Goal: Task Accomplishment & Management: Use online tool/utility

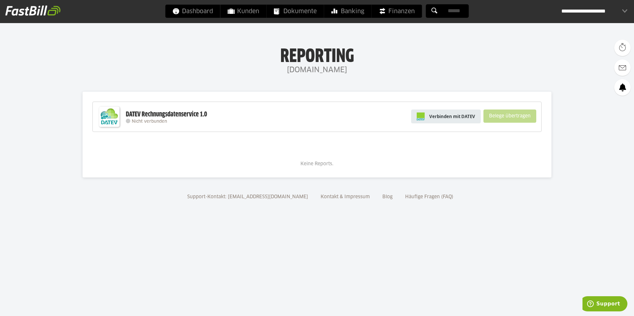
click at [454, 117] on span "Verbinden mit DATEV" at bounding box center [452, 116] width 46 height 7
click at [626, 8] on div "**********" at bounding box center [594, 11] width 66 height 13
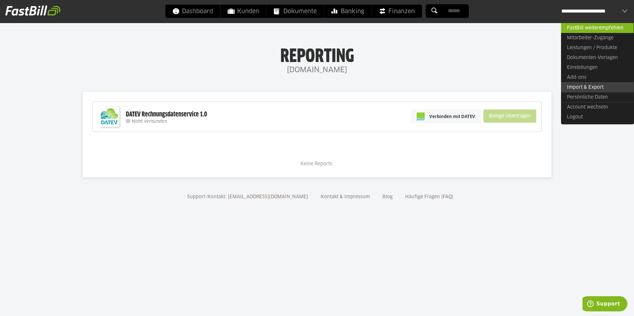
click at [583, 88] on link "Import & Export" at bounding box center [597, 87] width 73 height 10
